Goal: Transaction & Acquisition: Obtain resource

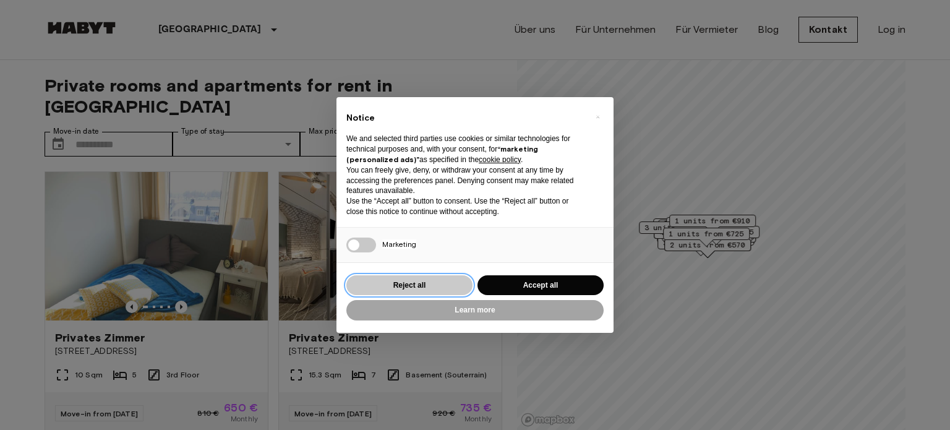
click at [419, 280] on button "Reject all" at bounding box center [409, 285] width 126 height 20
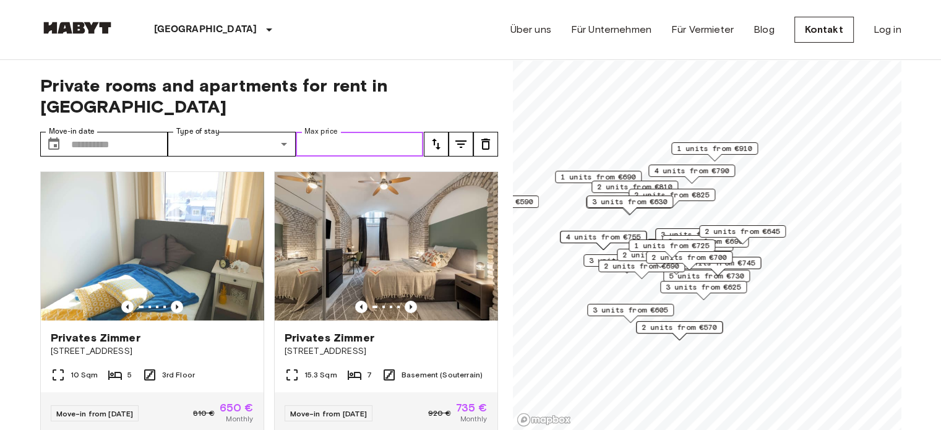
click at [386, 132] on input "Max price" at bounding box center [360, 144] width 128 height 25
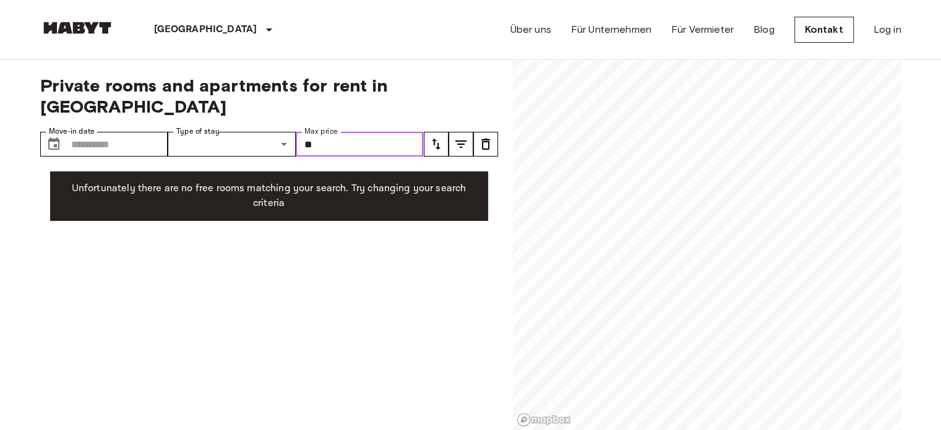
type input "*"
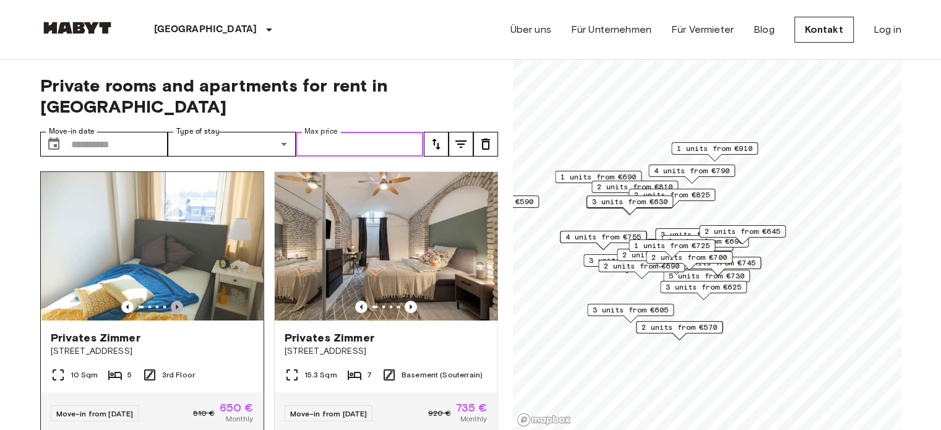
click at [174, 301] on icon "Previous image" at bounding box center [177, 307] width 12 height 12
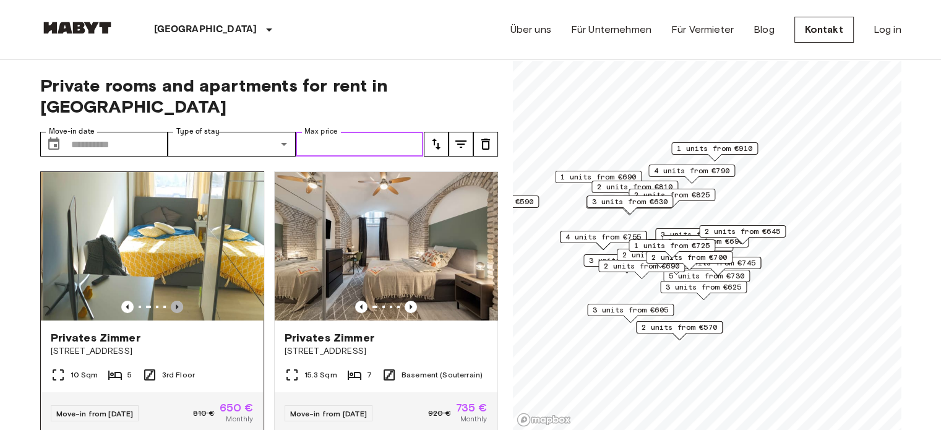
click at [174, 301] on icon "Previous image" at bounding box center [177, 307] width 12 height 12
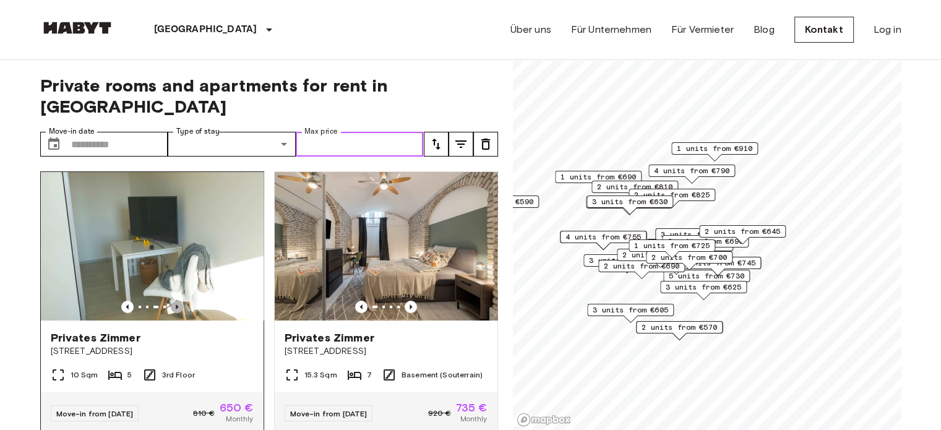
click at [174, 301] on icon "Previous image" at bounding box center [177, 307] width 12 height 12
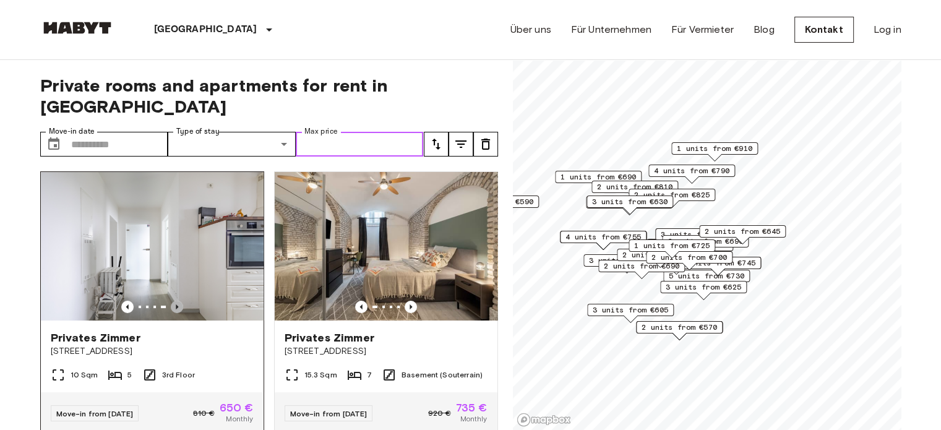
click at [174, 301] on icon "Previous image" at bounding box center [177, 307] width 12 height 12
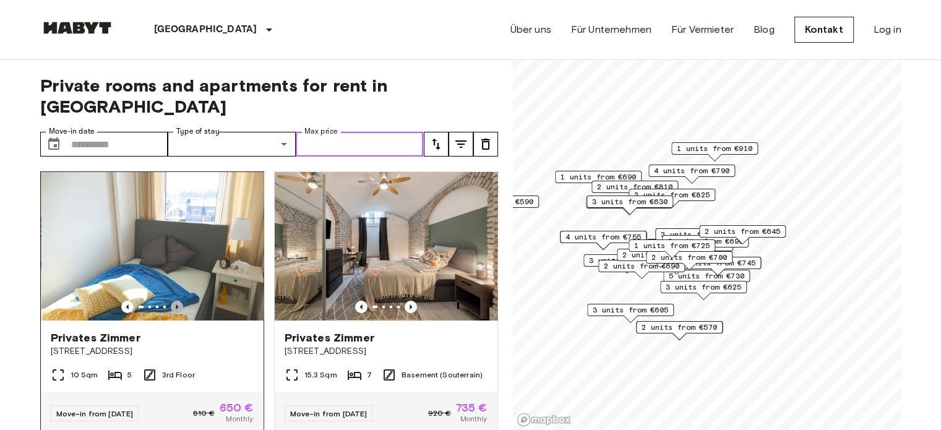
click at [174, 301] on icon "Previous image" at bounding box center [177, 307] width 12 height 12
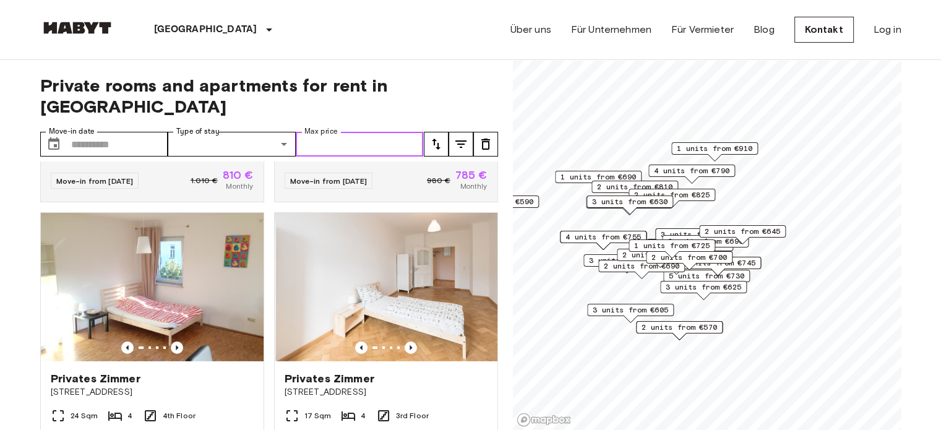
scroll to position [4060, 0]
